Goal: Communication & Community: Share content

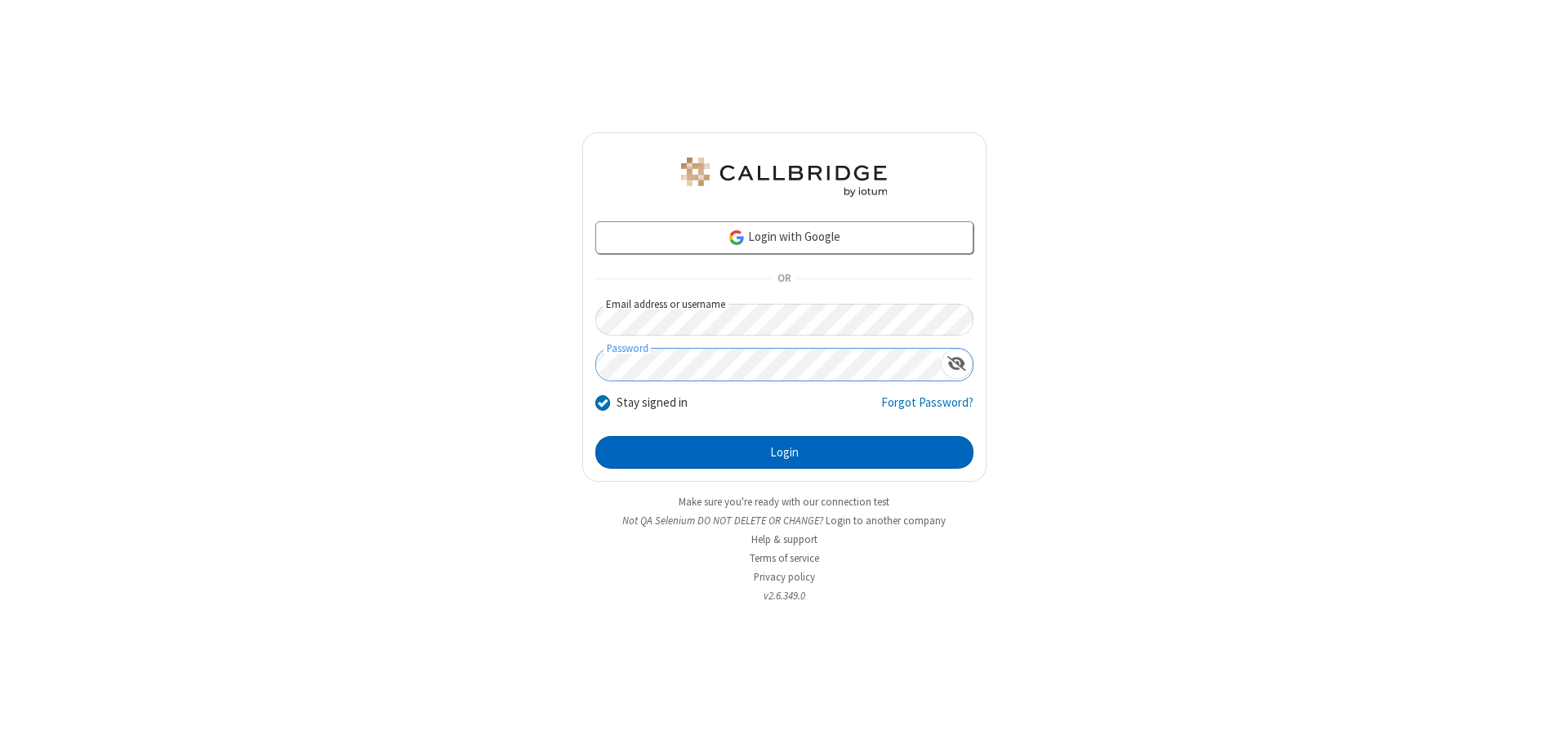
click at [784, 452] on button "Login" at bounding box center [784, 452] width 378 height 33
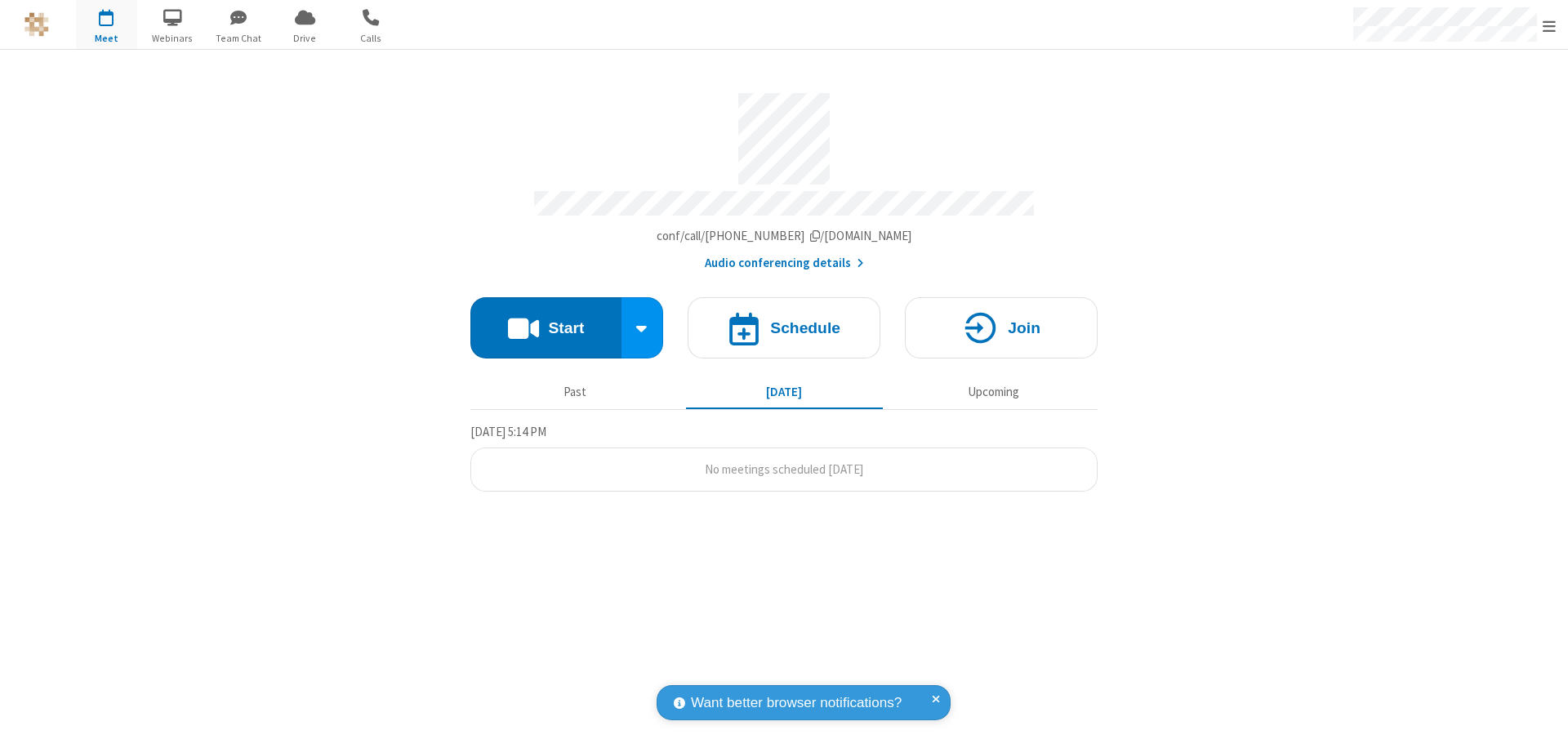
click at [545, 320] on button "Start" at bounding box center [545, 328] width 151 height 62
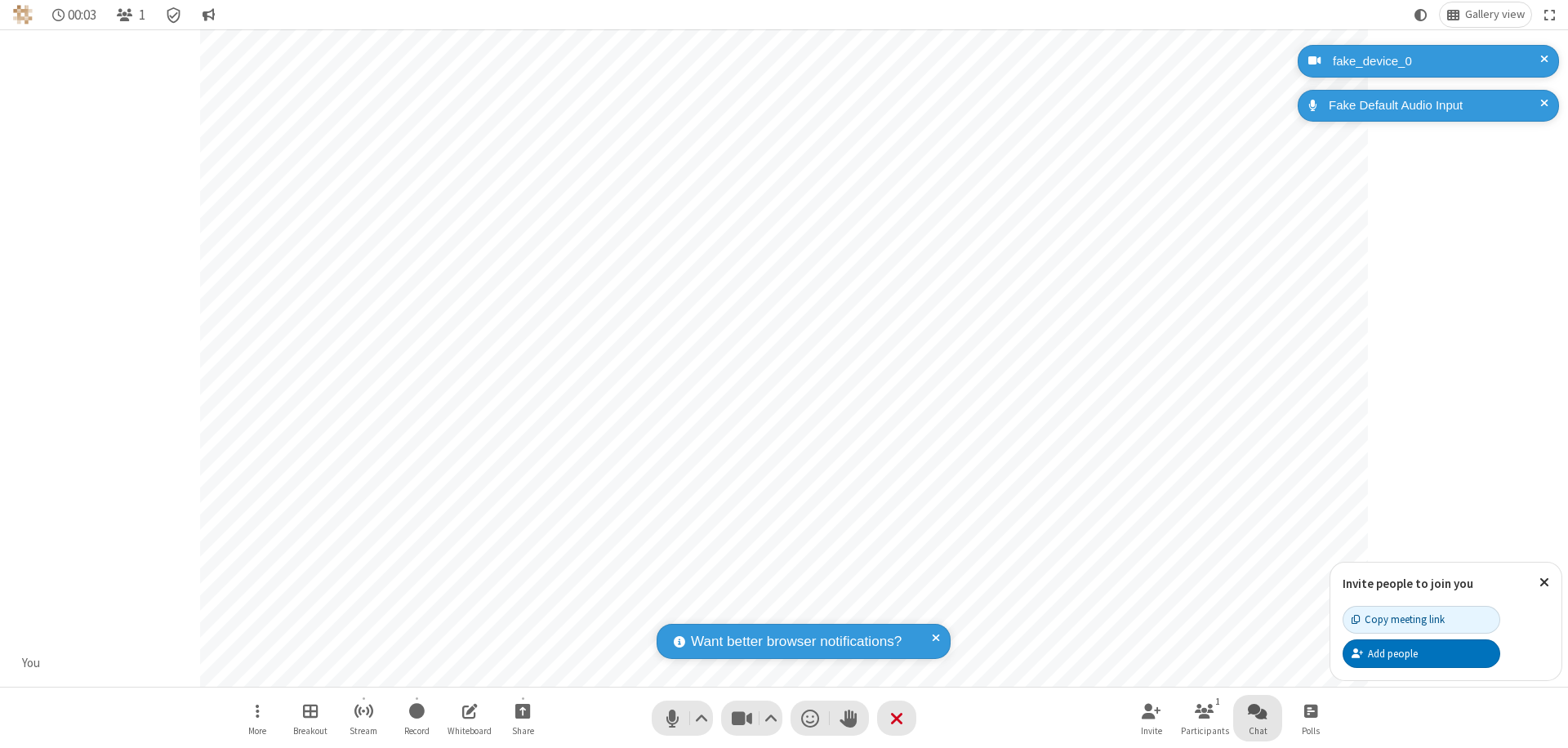
click at [1258, 711] on span "Open chat" at bounding box center [1258, 711] width 20 height 21
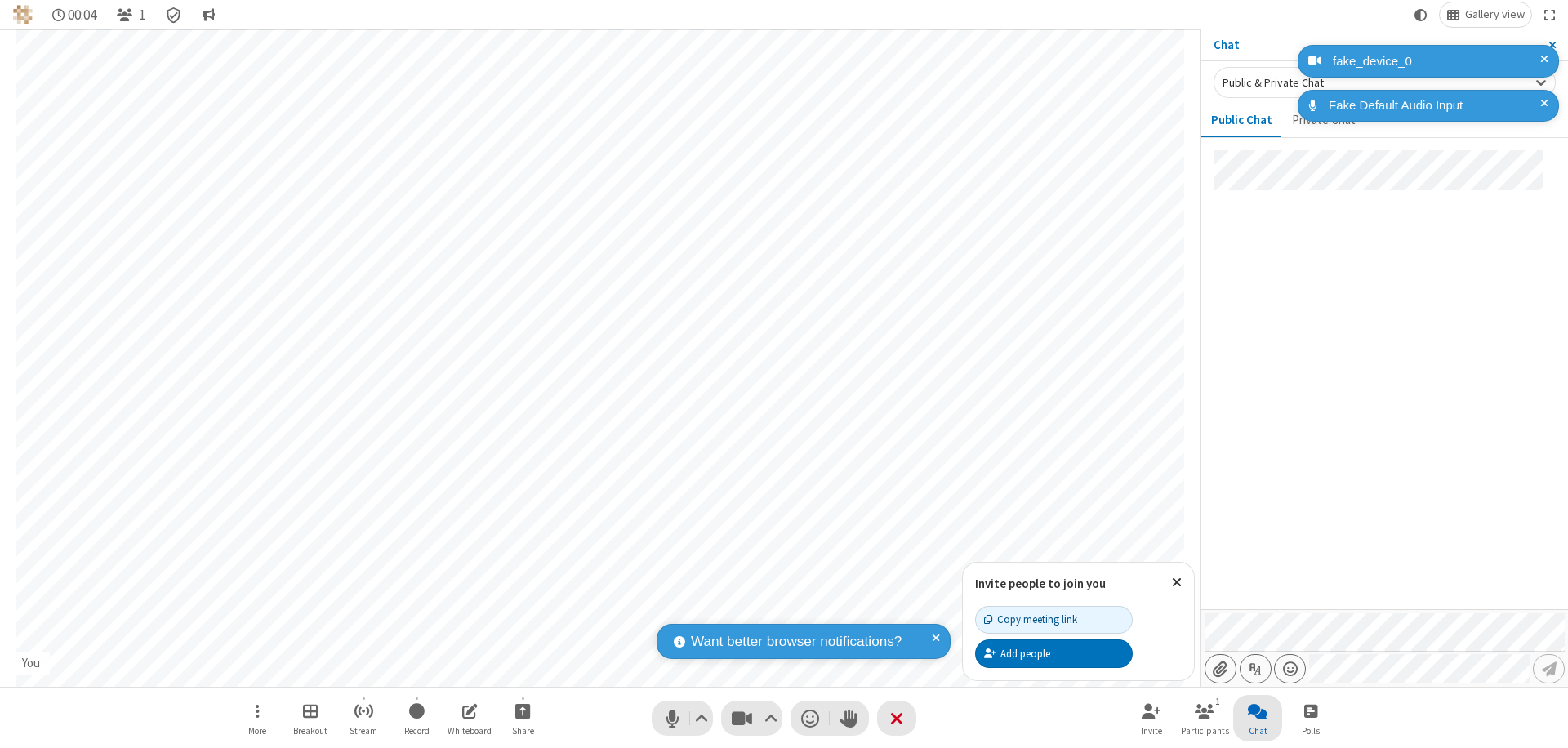
type input "C:\fakepath\doc_test.docx"
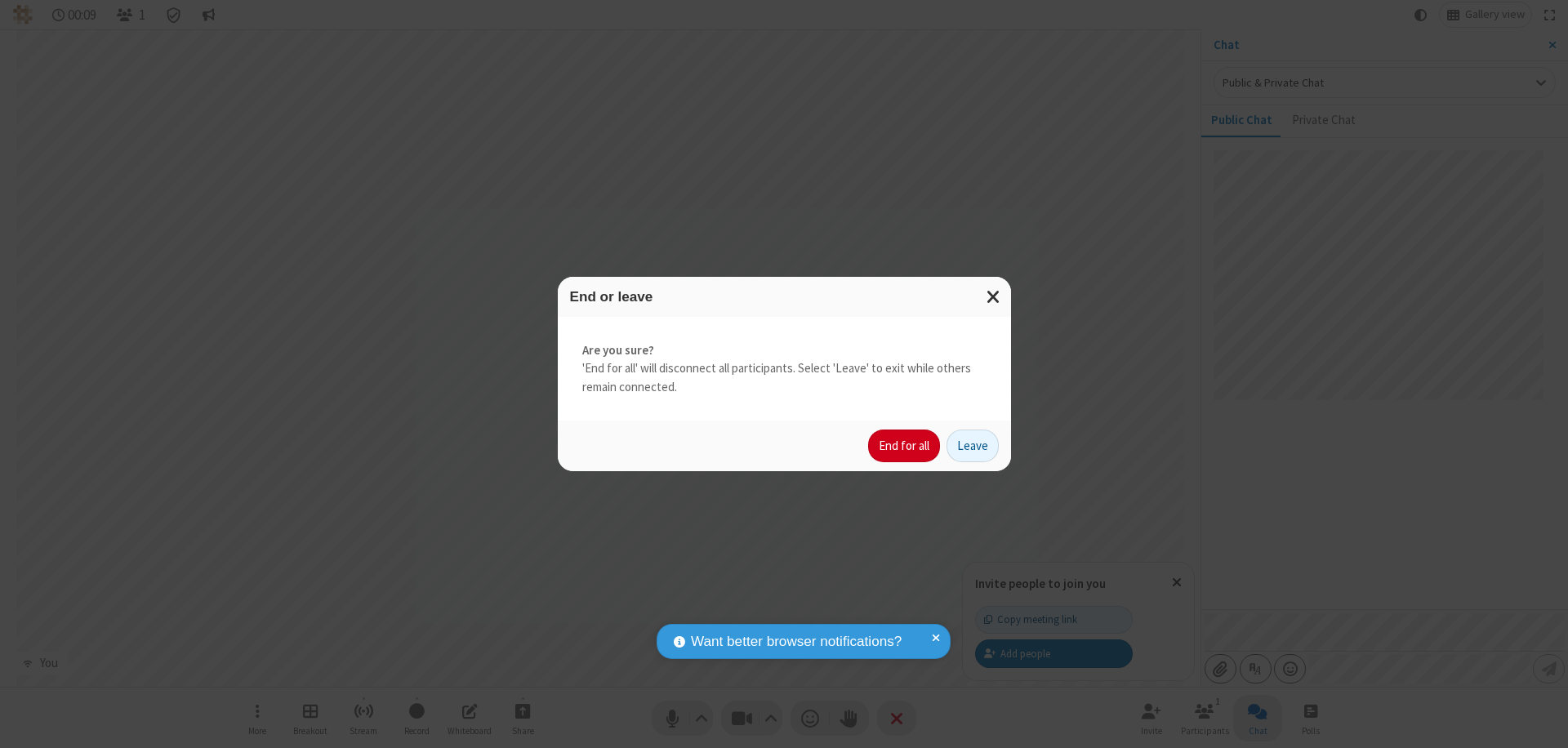
click at [904, 446] on button "End for all" at bounding box center [903, 446] width 71 height 33
